Goal: Task Accomplishment & Management: Use online tool/utility

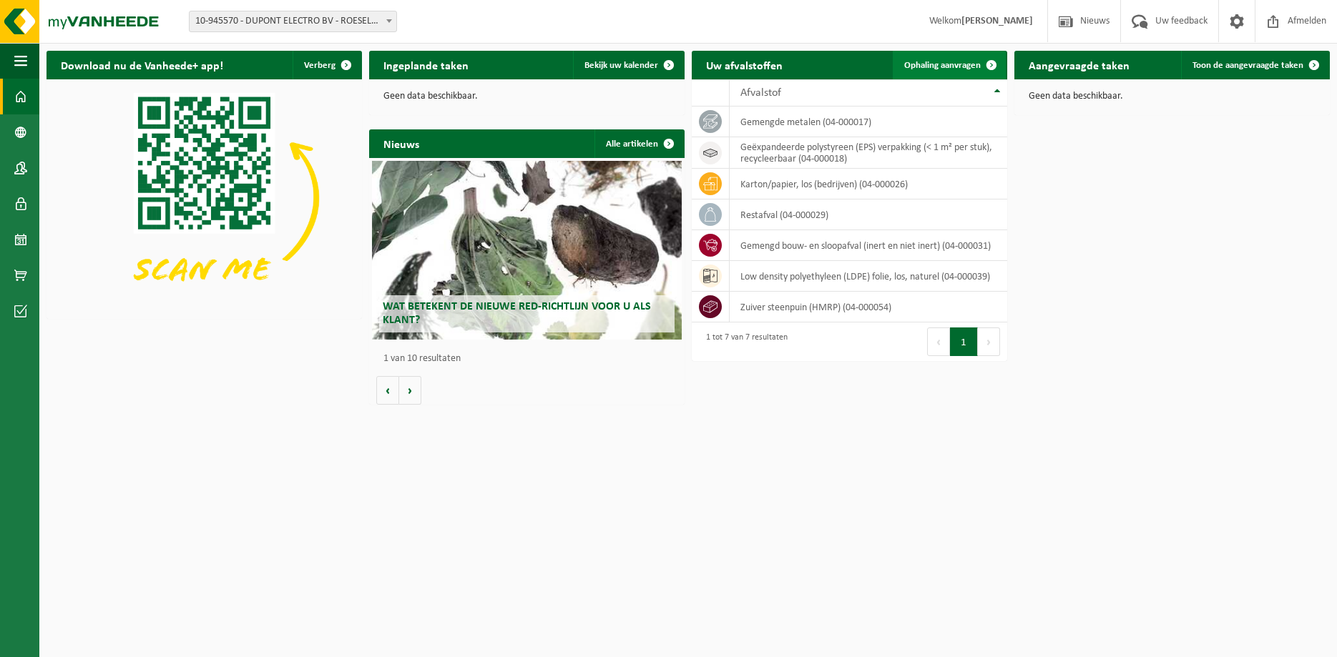
click at [945, 67] on span "Ophaling aanvragen" at bounding box center [942, 65] width 77 height 9
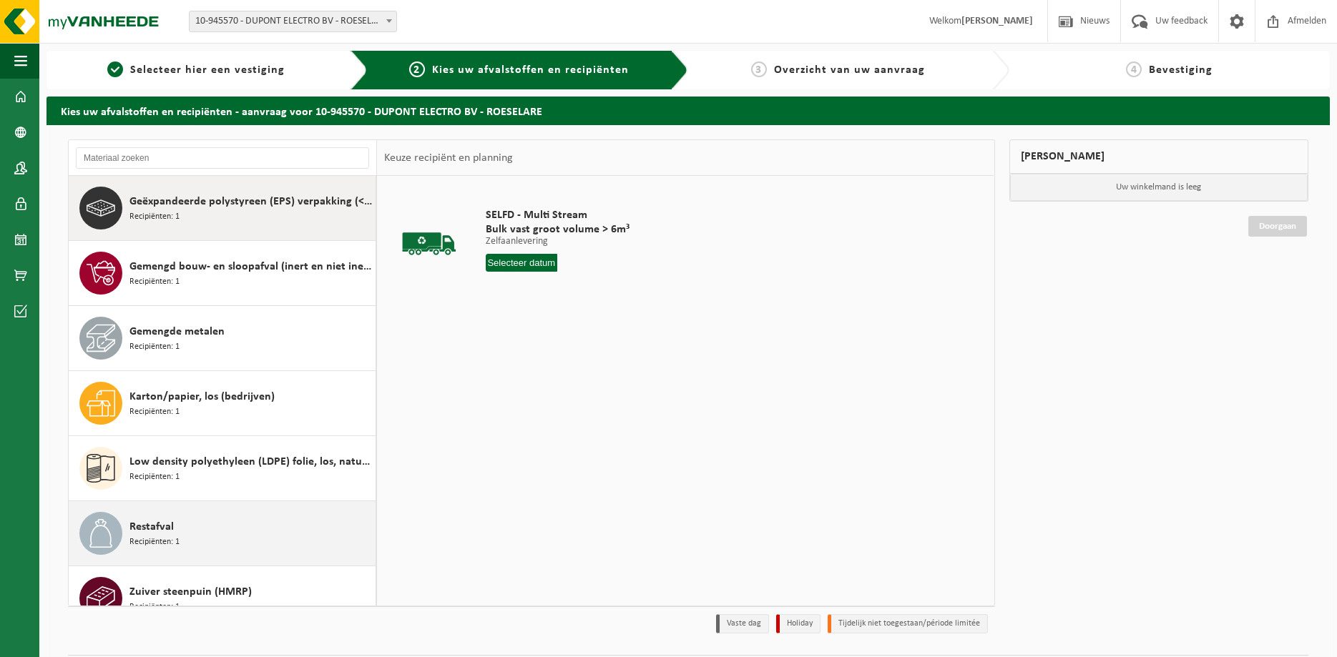
click at [255, 514] on div "Restafval Recipiënten: 1" at bounding box center [250, 533] width 243 height 43
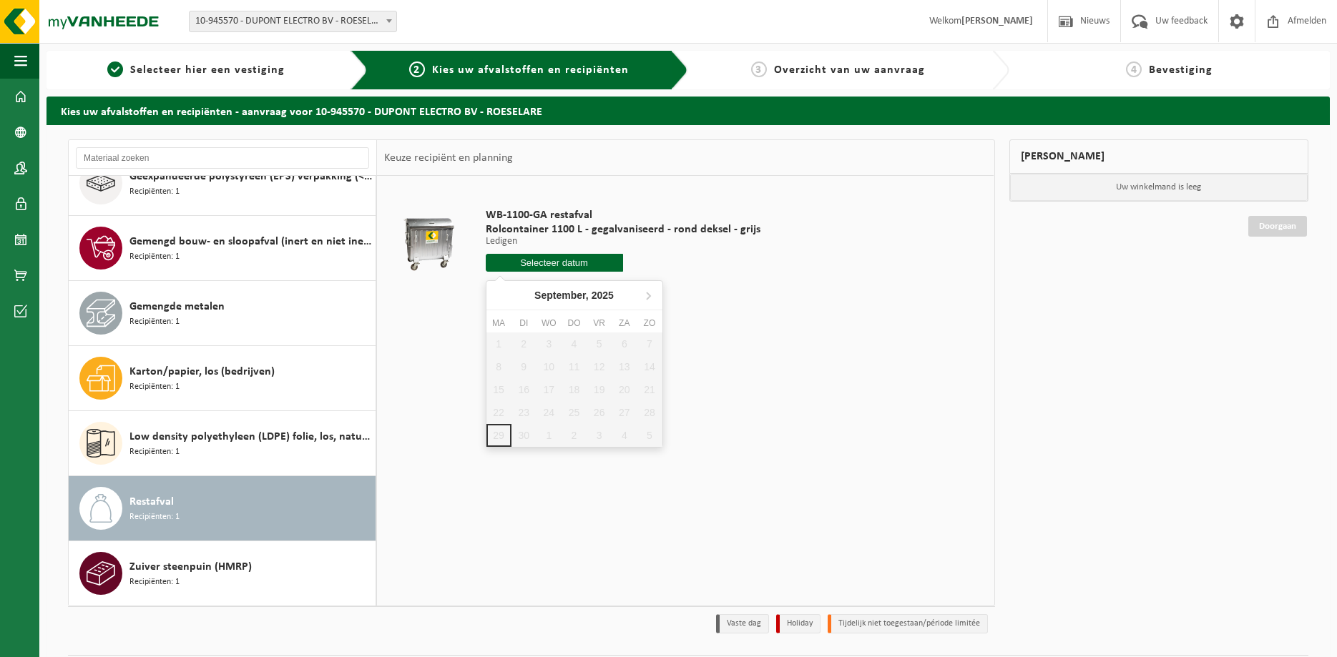
click at [602, 265] on input "text" at bounding box center [554, 263] width 137 height 18
click at [645, 295] on icon at bounding box center [648, 295] width 23 height 23
click at [501, 295] on icon at bounding box center [500, 295] width 23 height 23
click at [547, 347] on div "1" at bounding box center [549, 344] width 25 height 23
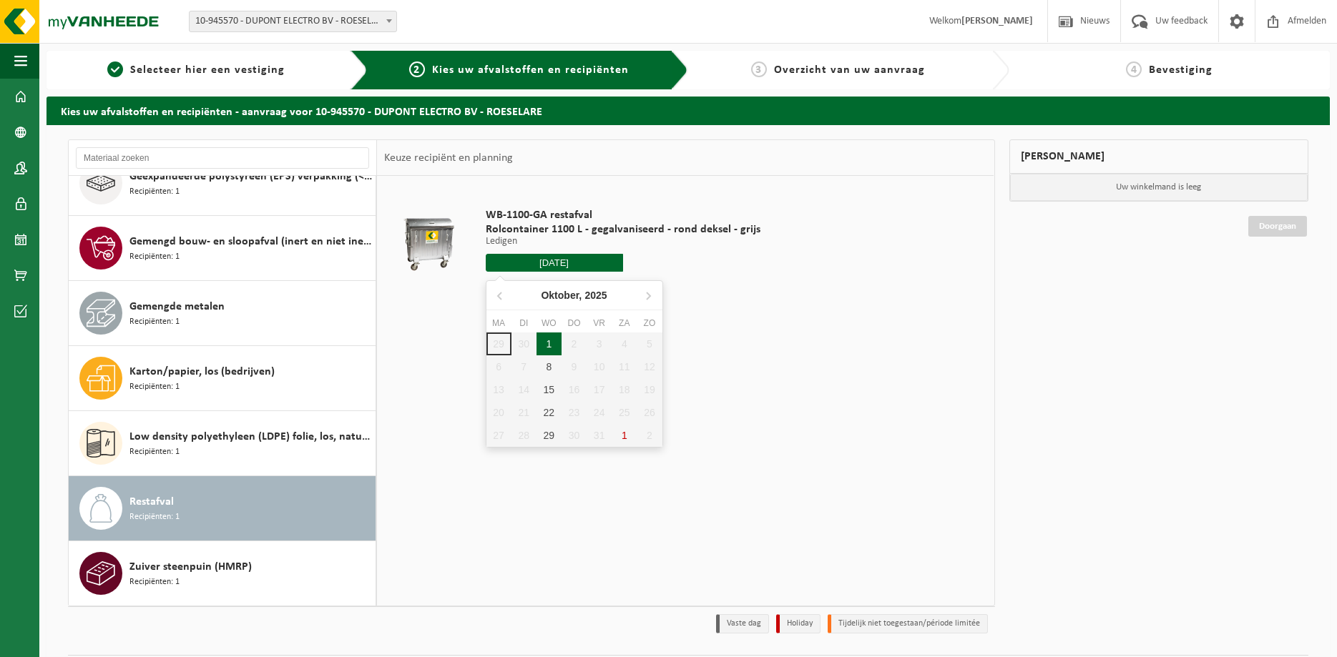
type input "Van [DATE]"
click at [547, 347] on div "1" at bounding box center [549, 344] width 25 height 23
click at [549, 344] on div "1" at bounding box center [549, 344] width 25 height 23
type input "Van [DATE]"
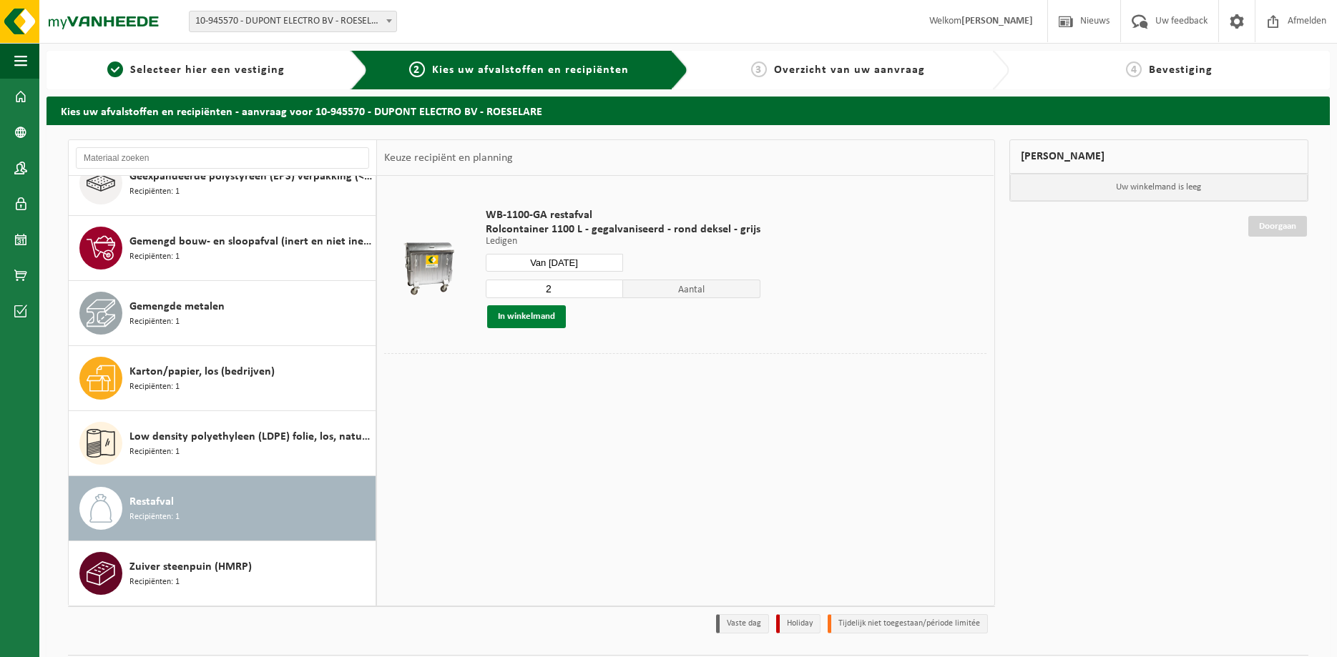
click at [537, 314] on button "In winkelmand" at bounding box center [526, 316] width 79 height 23
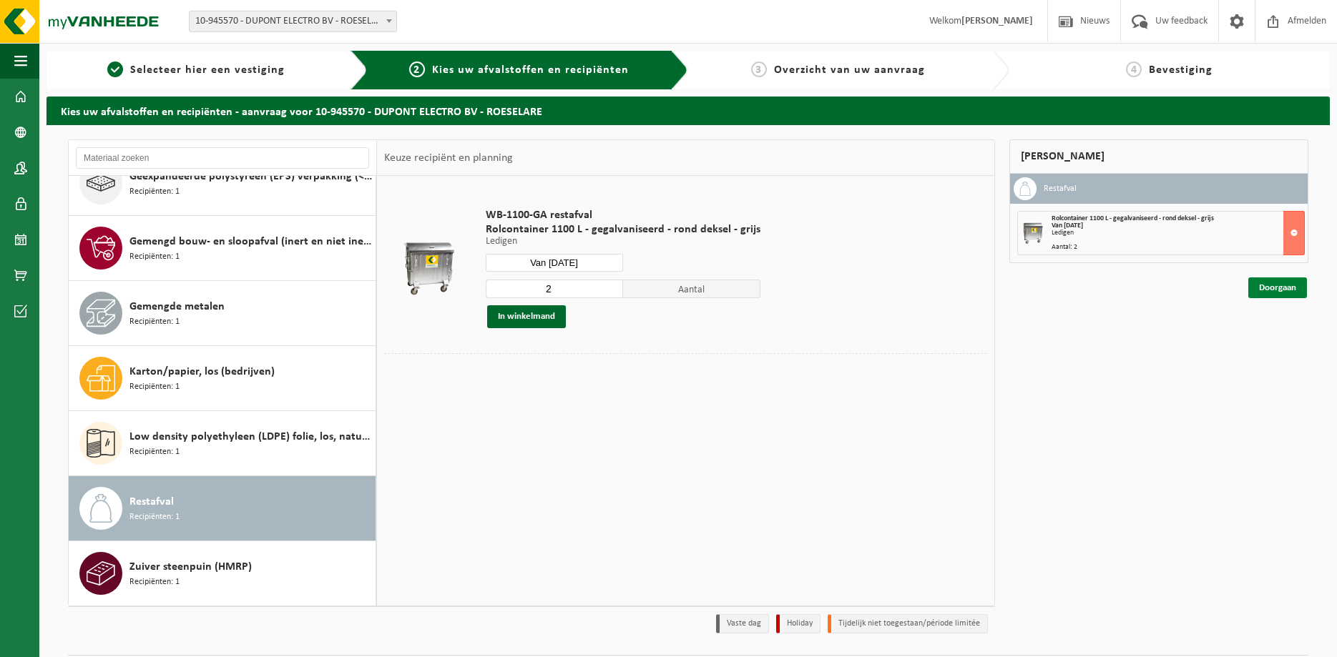
click at [1288, 285] on link "Doorgaan" at bounding box center [1277, 288] width 59 height 21
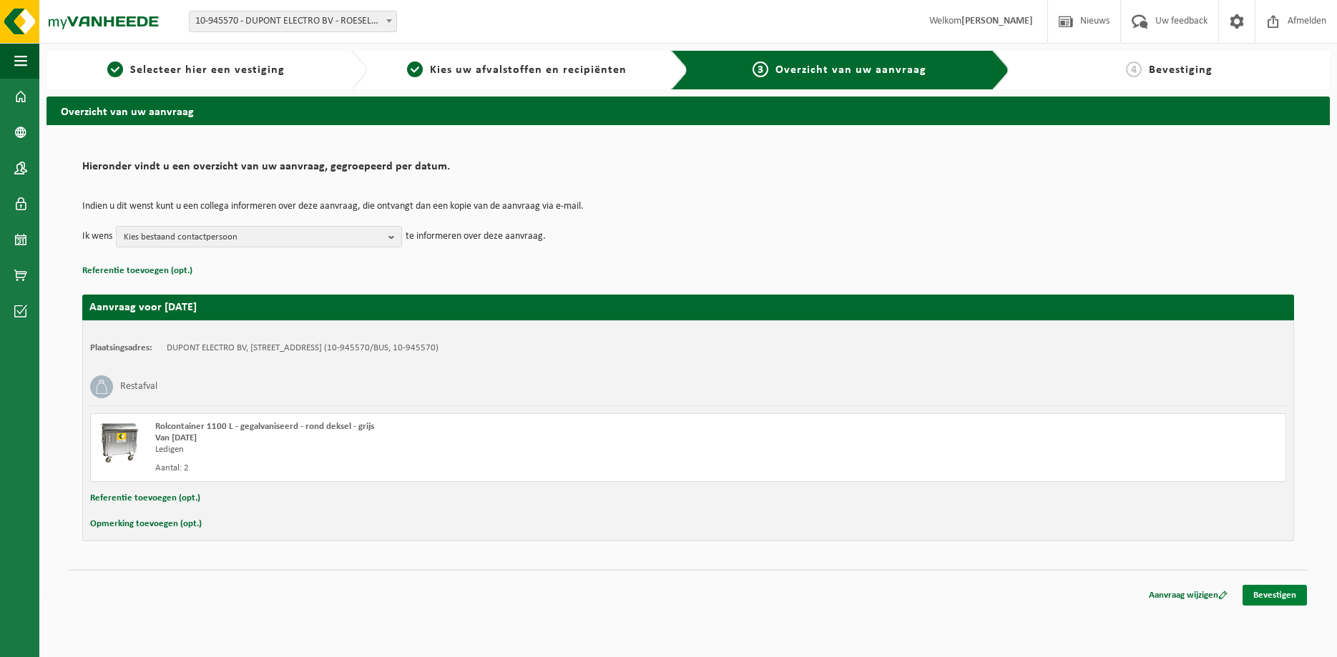
click at [1273, 594] on link "Bevestigen" at bounding box center [1275, 595] width 64 height 21
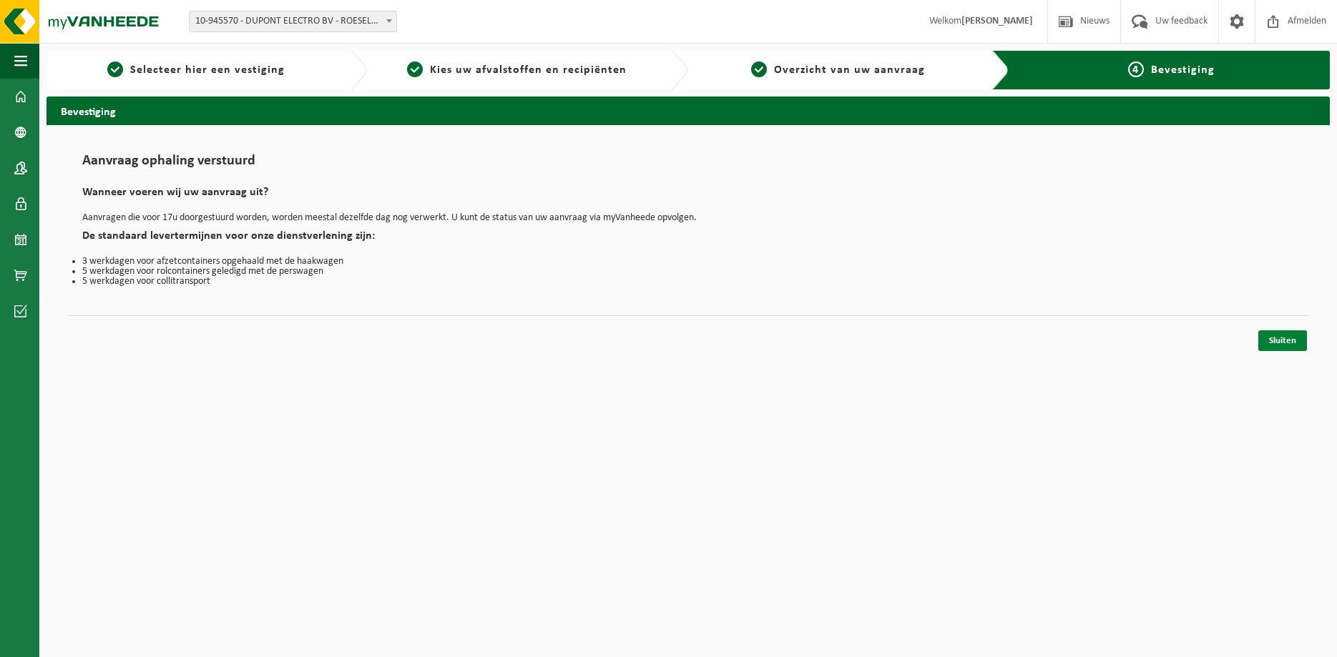
click at [1294, 334] on link "Sluiten" at bounding box center [1282, 340] width 49 height 21
